Goal: Check status

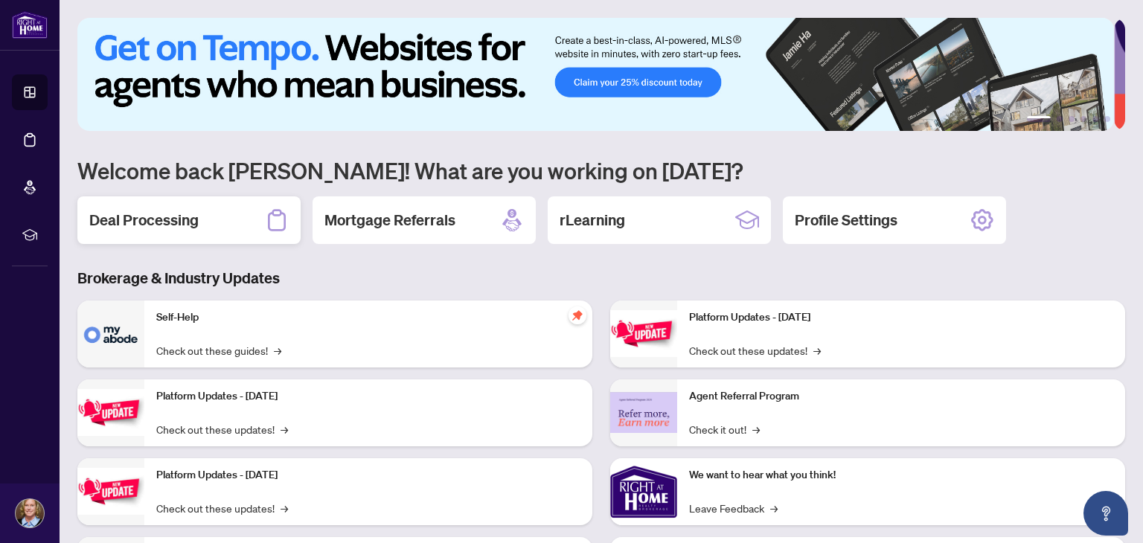
click at [182, 214] on h2 "Deal Processing" at bounding box center [143, 220] width 109 height 21
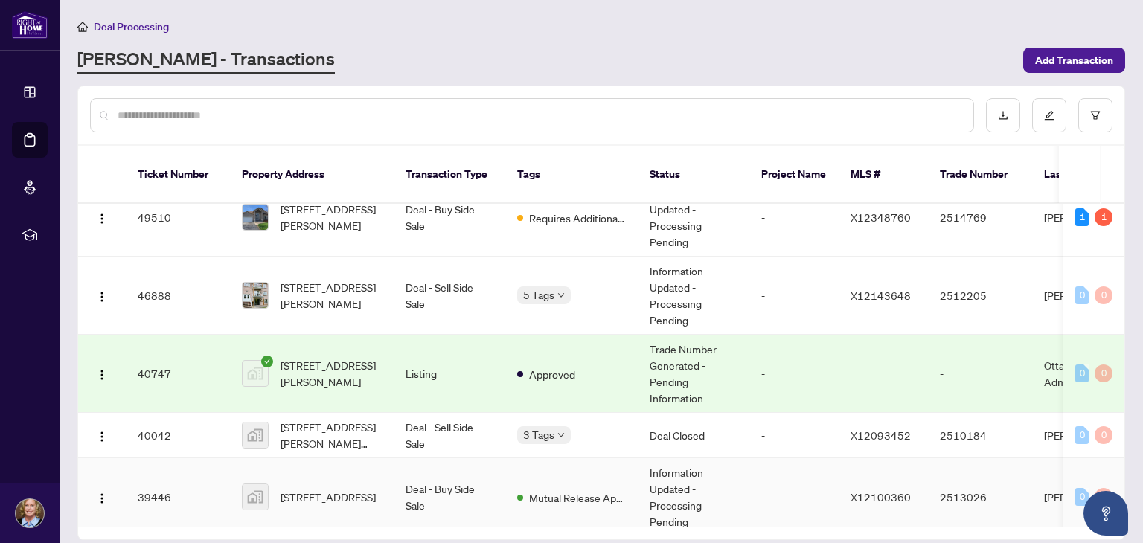
scroll to position [223, 0]
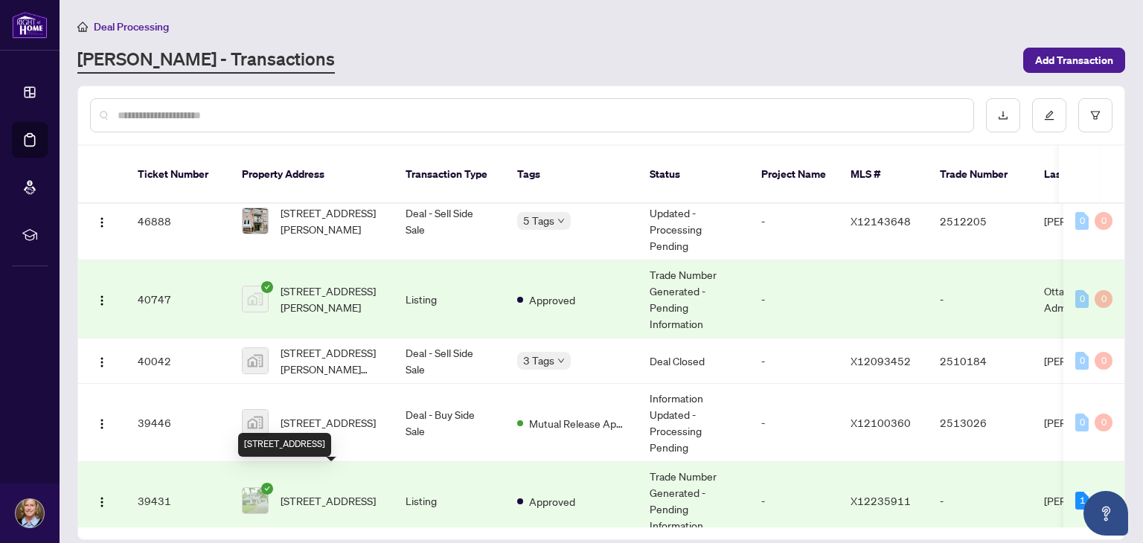
click at [298, 493] on span "[STREET_ADDRESS]" at bounding box center [328, 501] width 95 height 16
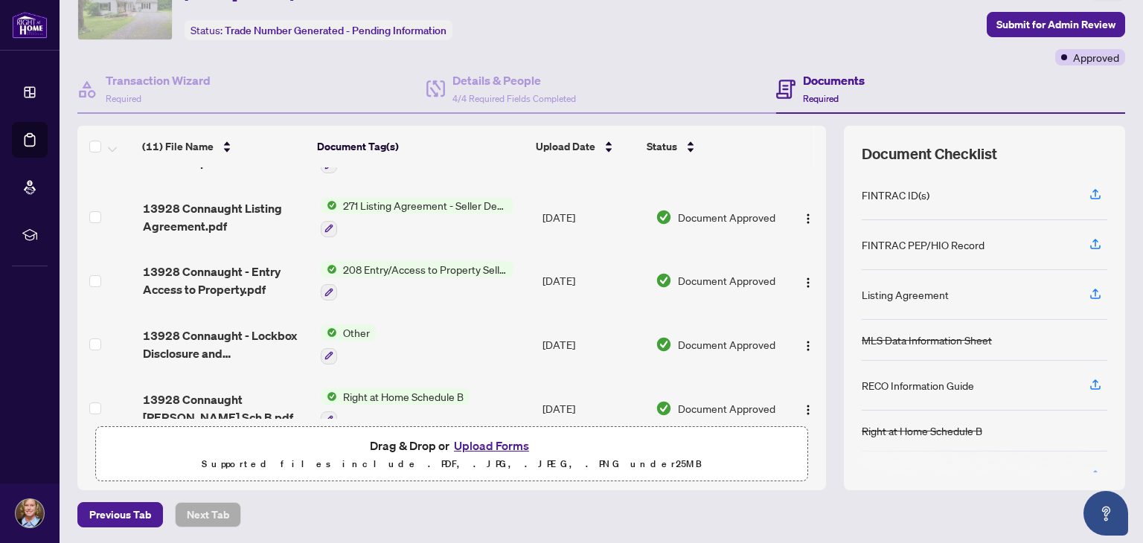
scroll to position [145, 0]
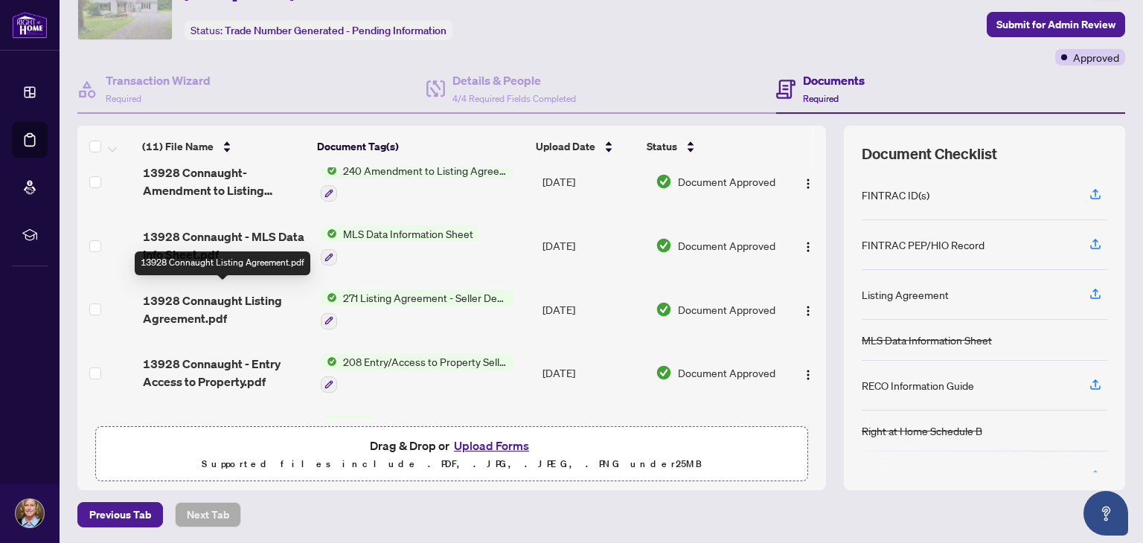
click at [239, 292] on span "13928 Connaught Listing Agreement.pdf" at bounding box center [226, 310] width 166 height 36
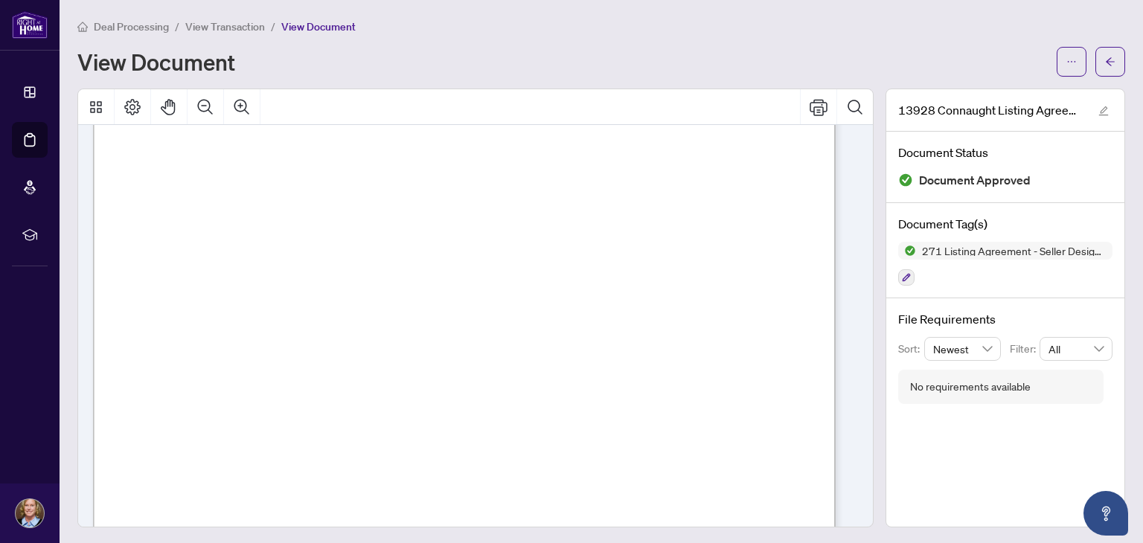
scroll to position [149, 0]
